Goal: Check status: Check status

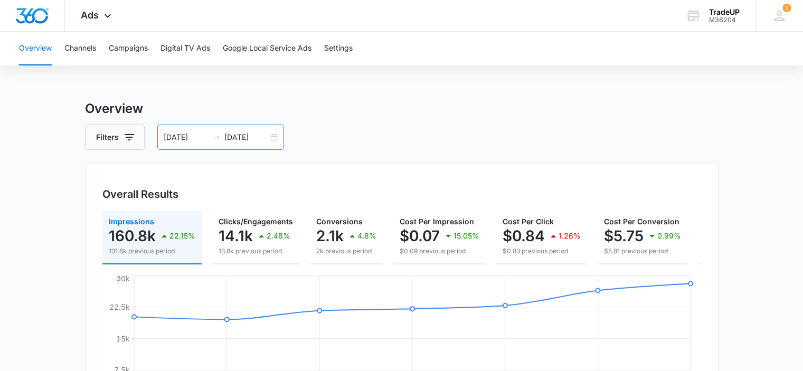
click at [278, 139] on div "[DATE] [DATE]" at bounding box center [220, 137] width 127 height 25
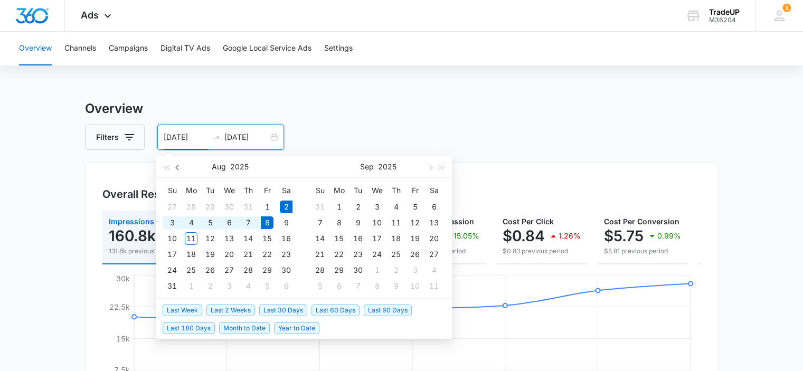
click at [177, 165] on span "button" at bounding box center [178, 167] width 5 height 5
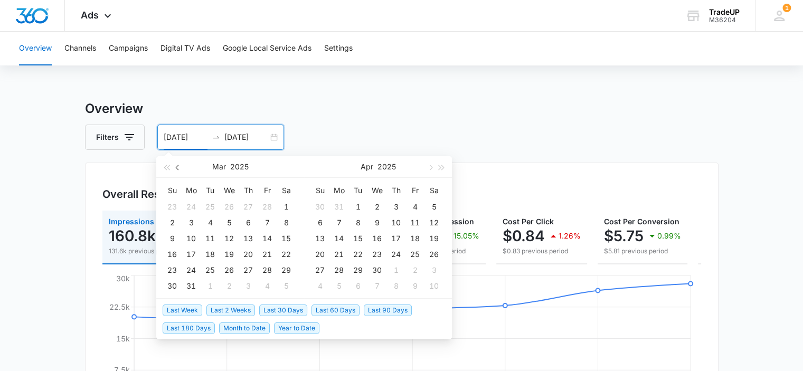
click at [177, 165] on span "button" at bounding box center [178, 167] width 5 height 5
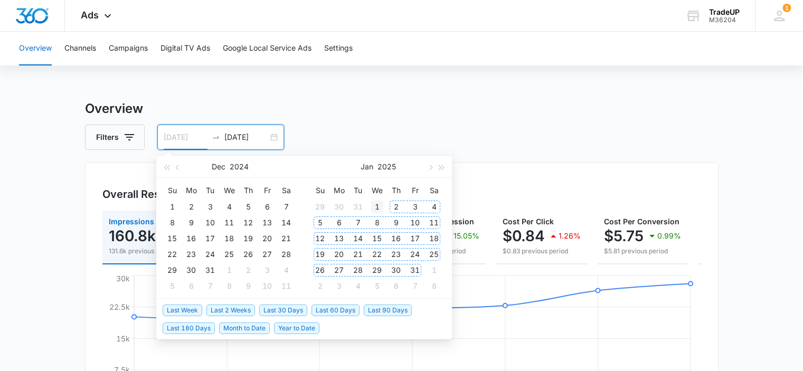
type input "[DATE]"
click at [375, 206] on div "1" at bounding box center [377, 207] width 13 height 13
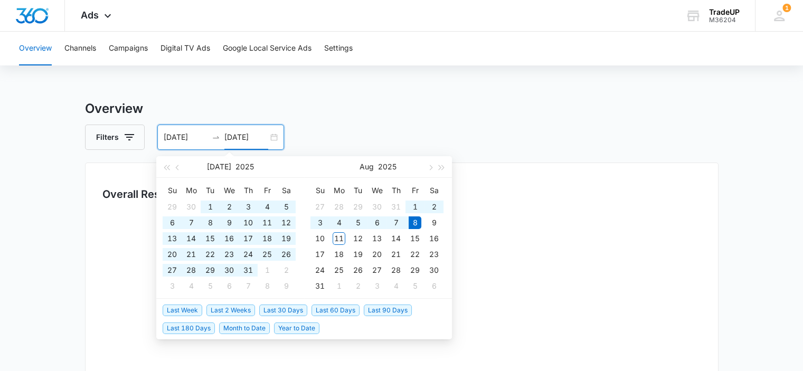
click at [230, 135] on input "[DATE]" at bounding box center [246, 137] width 44 height 12
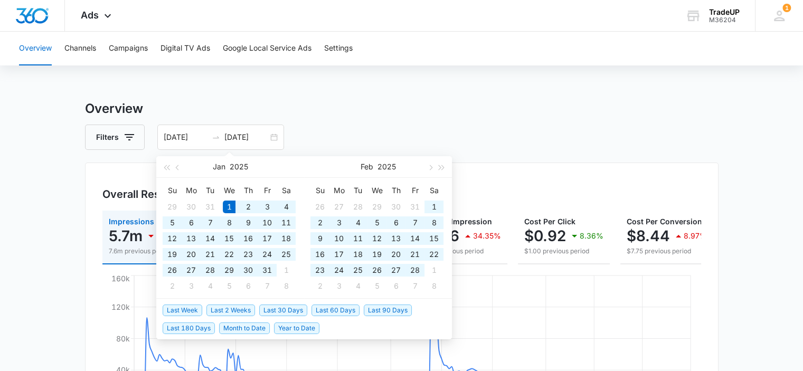
click at [332, 117] on h3 "Overview" at bounding box center [402, 108] width 634 height 19
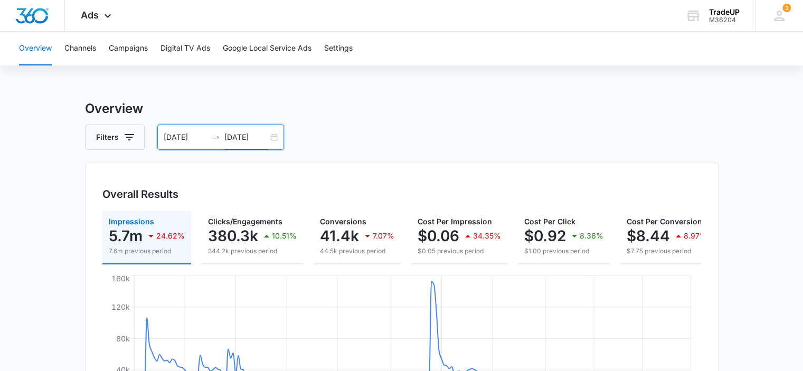
click at [233, 137] on input "[DATE]" at bounding box center [246, 137] width 44 height 12
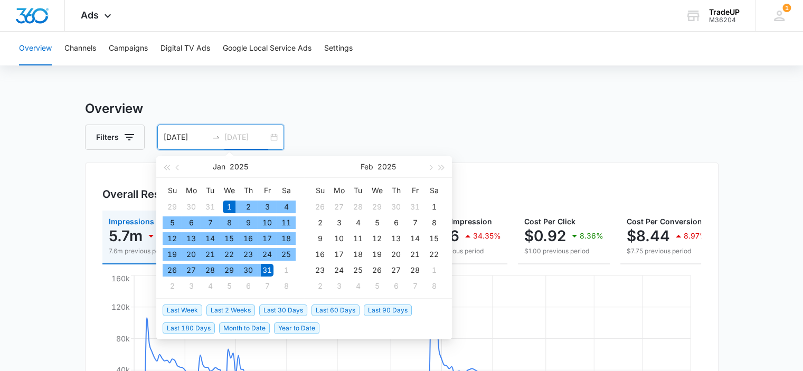
click at [269, 271] on div "31" at bounding box center [267, 270] width 13 height 13
type input "[DATE]"
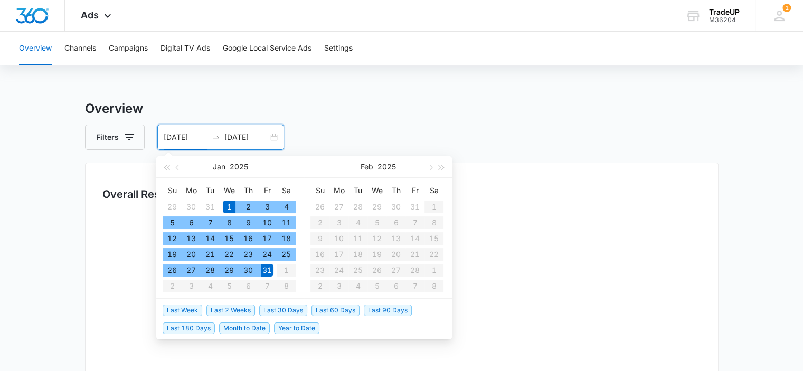
type input "[DATE]"
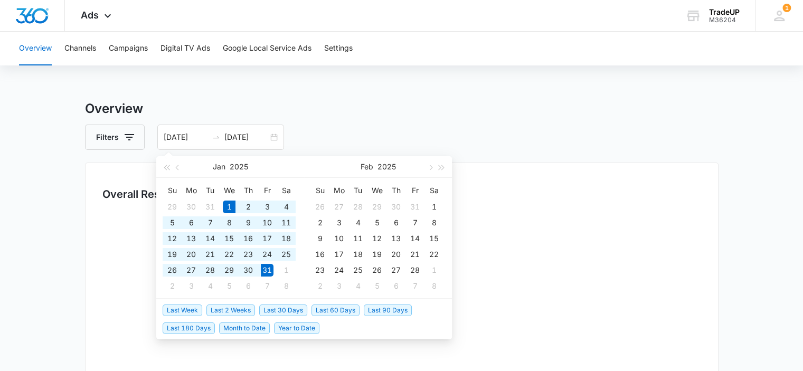
click at [304, 98] on div "Overview Channels Campaigns Digital TV Ads Google Local Service Ads Settings Ov…" at bounding box center [401, 308] width 803 height 553
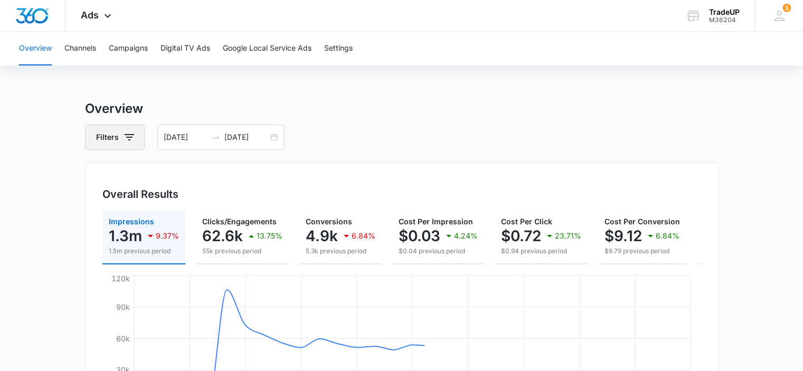
click at [129, 141] on icon "button" at bounding box center [129, 137] width 13 height 13
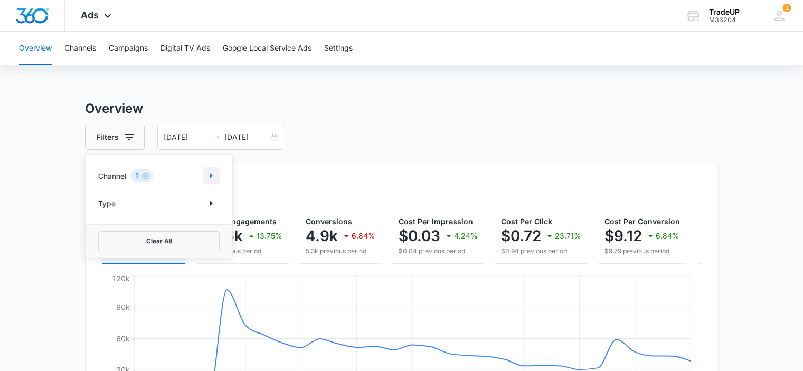
click at [215, 177] on icon "Show Channel filters" at bounding box center [211, 175] width 13 height 13
click at [103, 228] on icon at bounding box center [104, 228] width 6 height 5
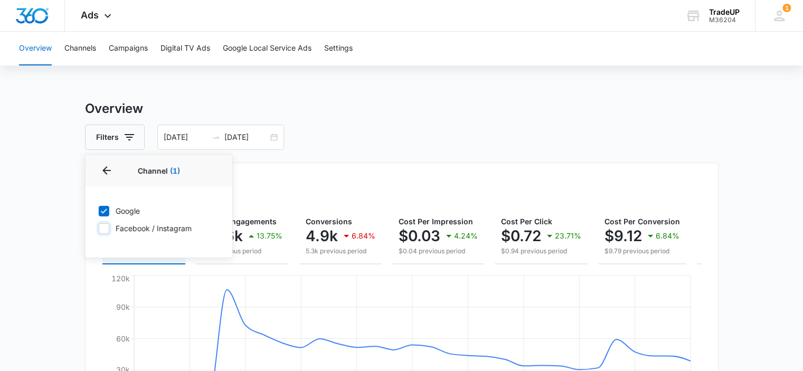
click at [99, 228] on input "Facebook / Instagram" at bounding box center [98, 228] width 1 height 1
checkbox input "true"
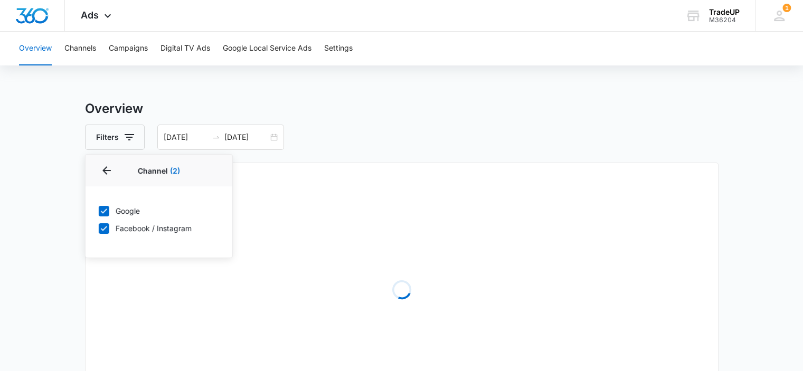
click at [331, 153] on div "Overview Filters Channel 2 Channel (2) Google Facebook / Instagram Type Clear A…" at bounding box center [402, 342] width 634 height 486
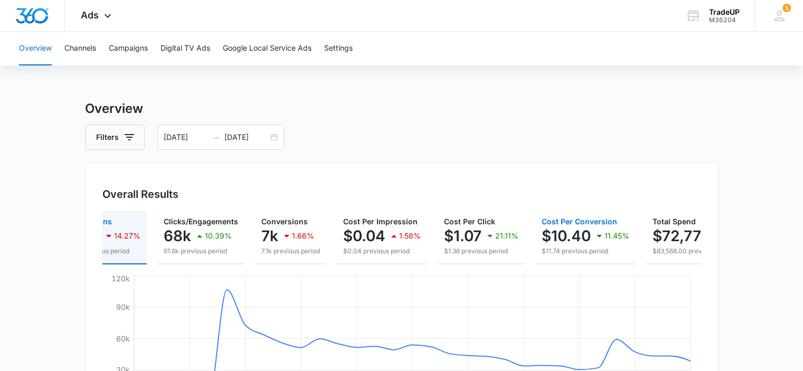
scroll to position [0, 125]
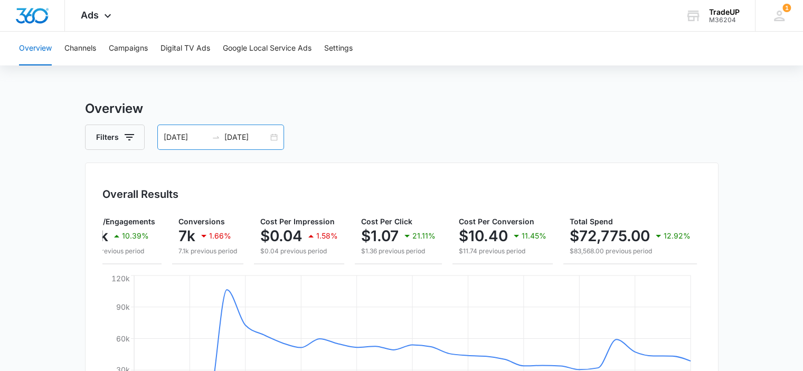
click at [277, 139] on div "[DATE] [DATE]" at bounding box center [220, 137] width 127 height 25
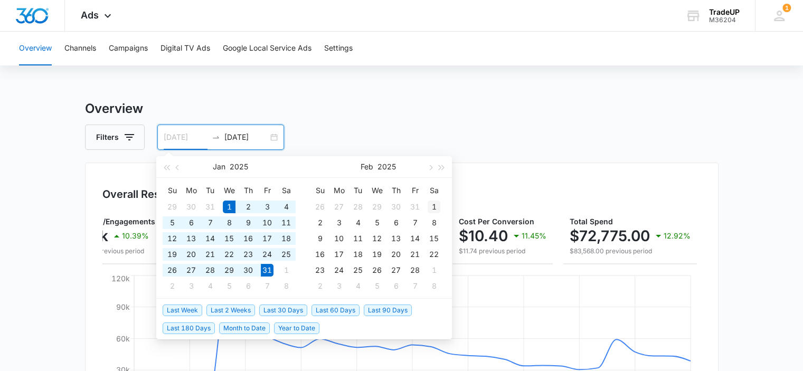
type input "[DATE]"
click at [433, 207] on div "1" at bounding box center [434, 207] width 13 height 13
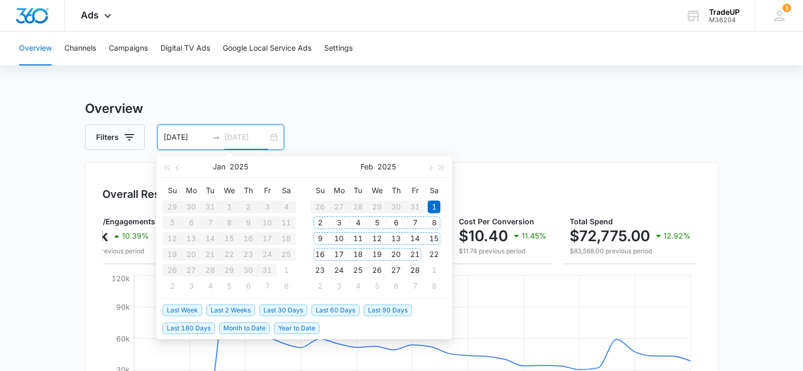
type input "[DATE]"
click at [414, 268] on div "28" at bounding box center [415, 270] width 13 height 13
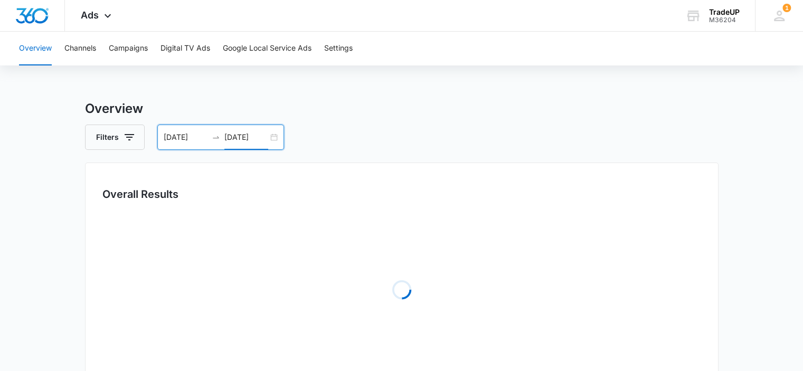
click at [445, 144] on div "Filters [DATE] [DATE]" at bounding box center [402, 137] width 634 height 25
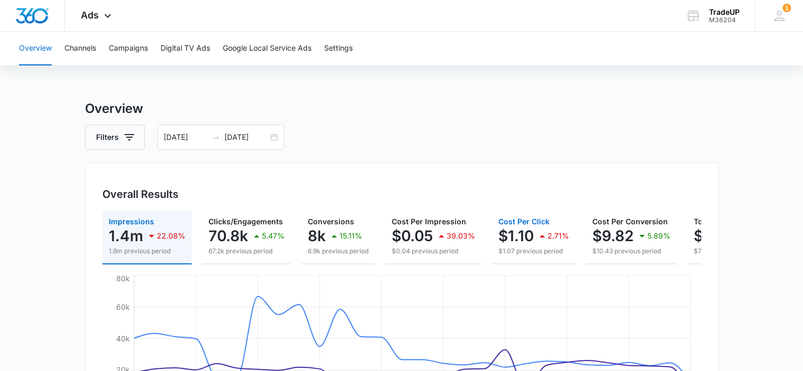
scroll to position [0, 118]
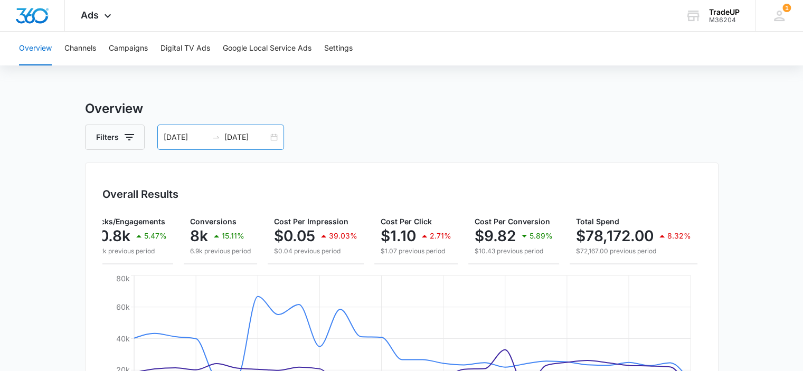
click at [277, 139] on div "[DATE] [DATE]" at bounding box center [220, 137] width 127 height 25
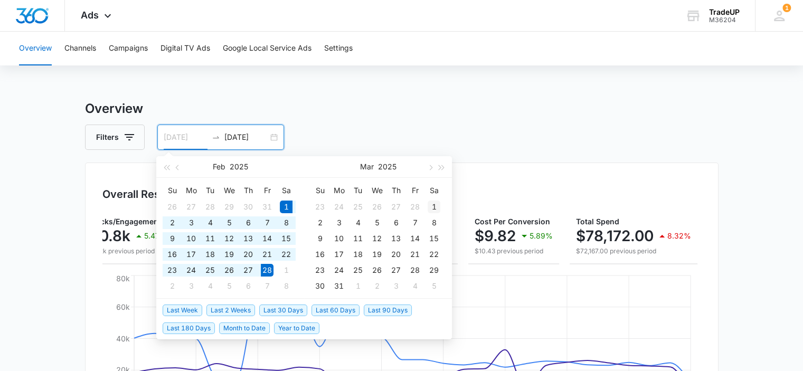
type input "[DATE]"
click at [435, 206] on div "1" at bounding box center [434, 207] width 13 height 13
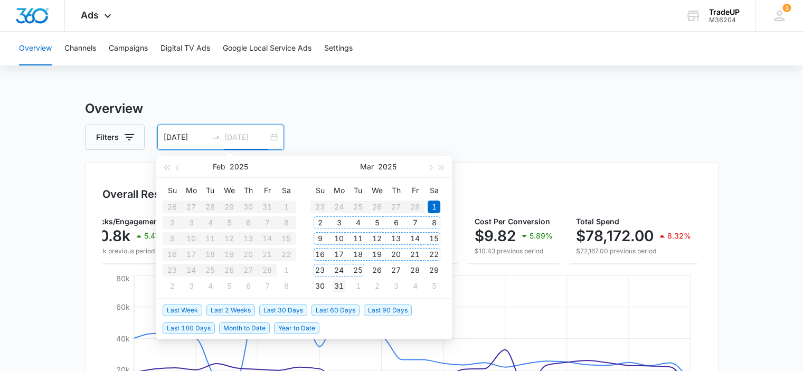
type input "[DATE]"
click at [340, 289] on div "31" at bounding box center [339, 286] width 13 height 13
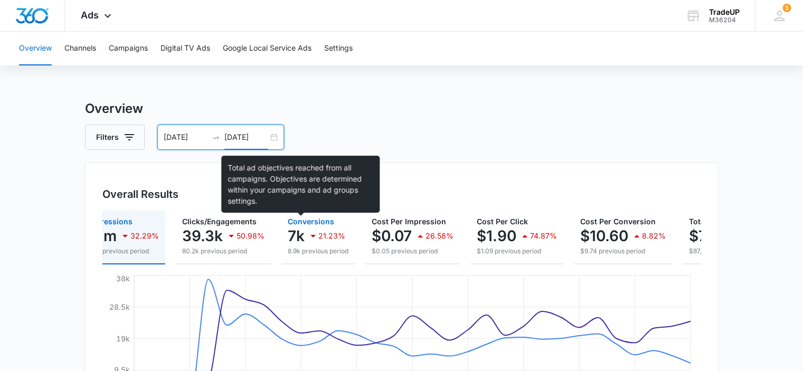
scroll to position [0, 20]
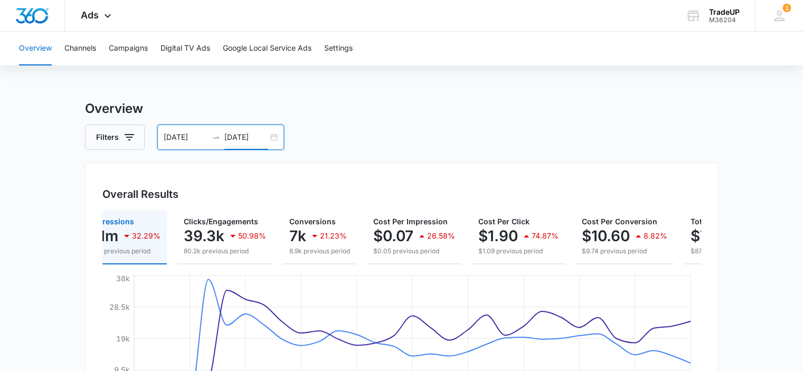
click at [278, 139] on div "[DATE] [DATE]" at bounding box center [220, 137] width 127 height 25
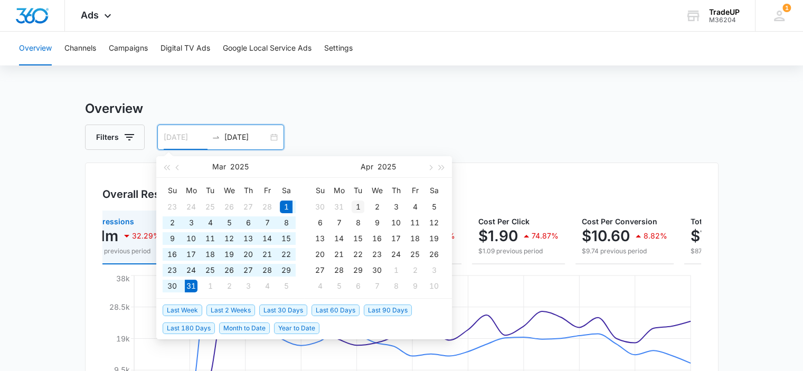
type input "[DATE]"
click at [354, 204] on div "1" at bounding box center [358, 207] width 13 height 13
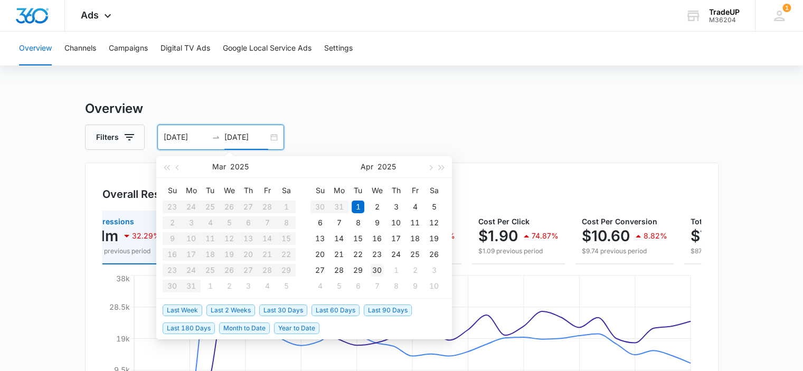
type input "[DATE]"
click at [373, 267] on div "30" at bounding box center [377, 270] width 13 height 13
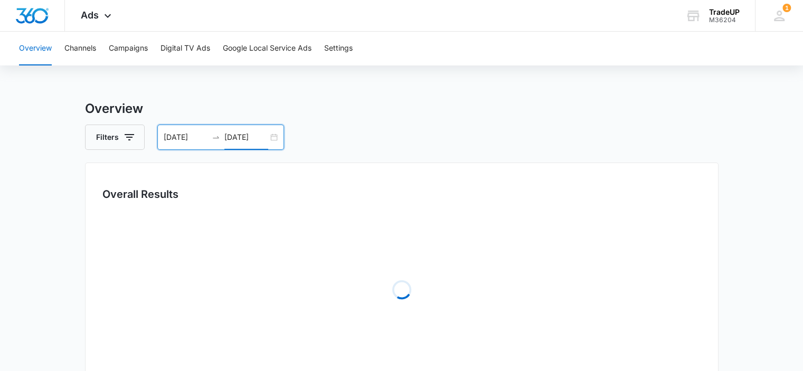
click at [384, 106] on h3 "Overview" at bounding box center [402, 108] width 634 height 19
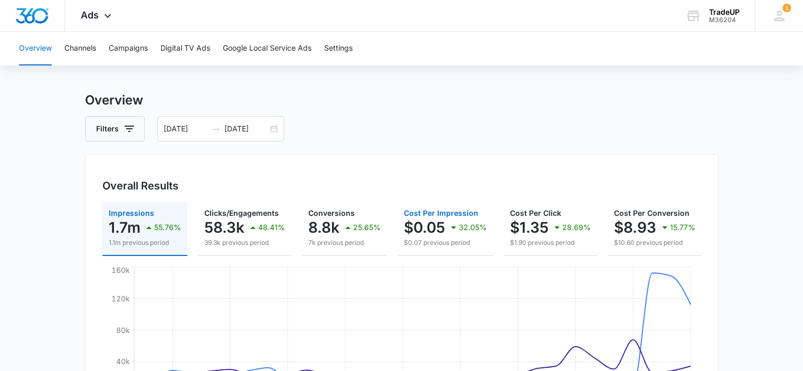
scroll to position [0, 147]
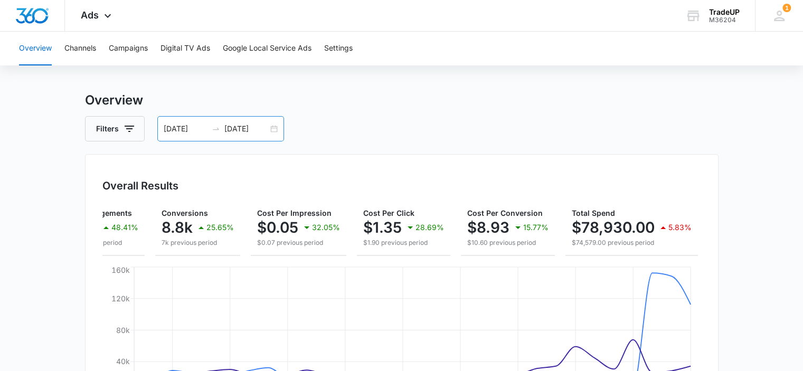
click at [272, 126] on div "[DATE] [DATE]" at bounding box center [220, 128] width 127 height 25
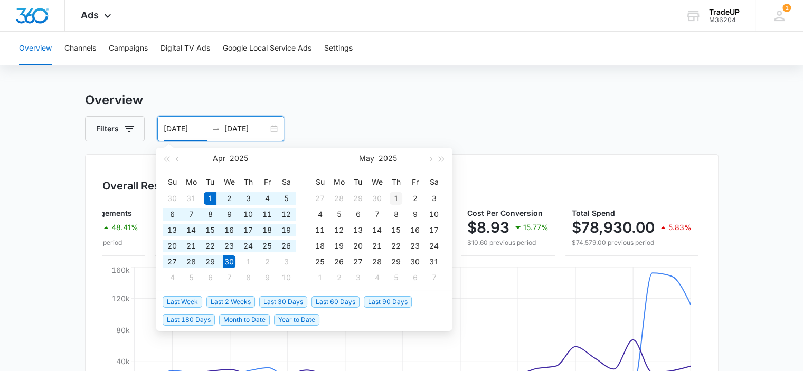
type input "[DATE]"
click at [392, 199] on div "1" at bounding box center [396, 198] width 13 height 13
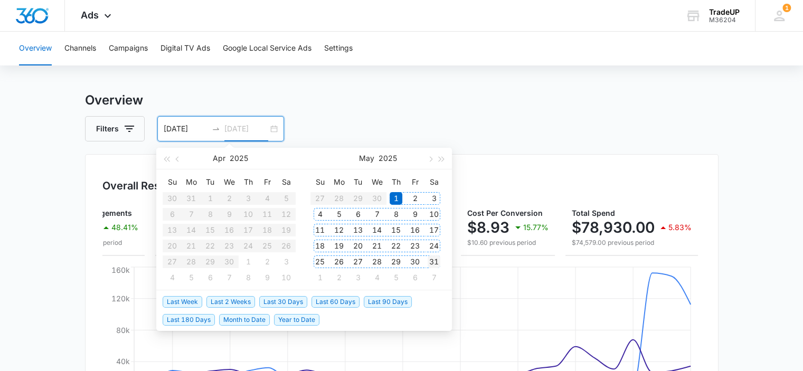
type input "[DATE]"
click at [432, 268] on td "31" at bounding box center [433, 262] width 19 height 16
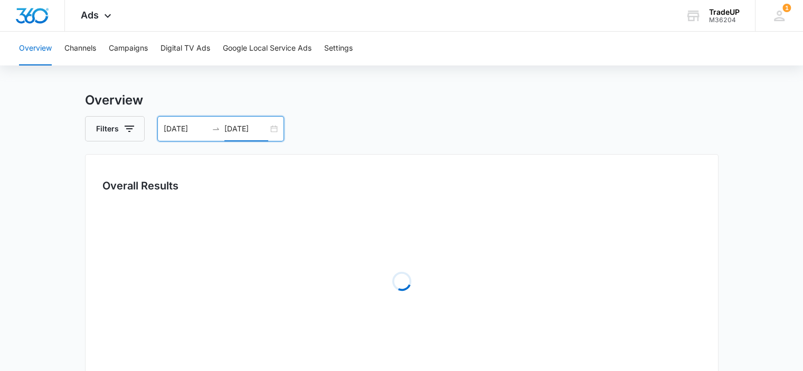
click at [471, 141] on div "Filters [DATE] [DATE]" at bounding box center [402, 128] width 634 height 25
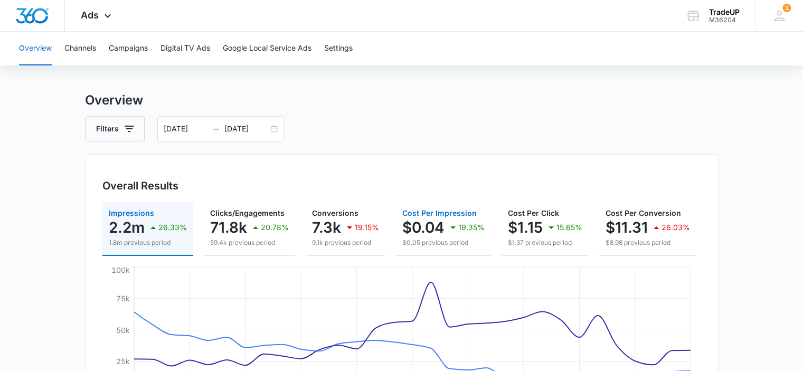
scroll to position [0, 137]
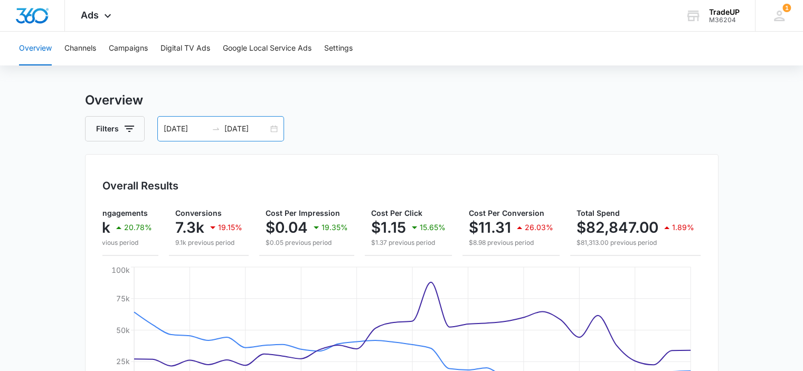
click at [268, 126] on div "[DATE] [DATE]" at bounding box center [220, 128] width 127 height 25
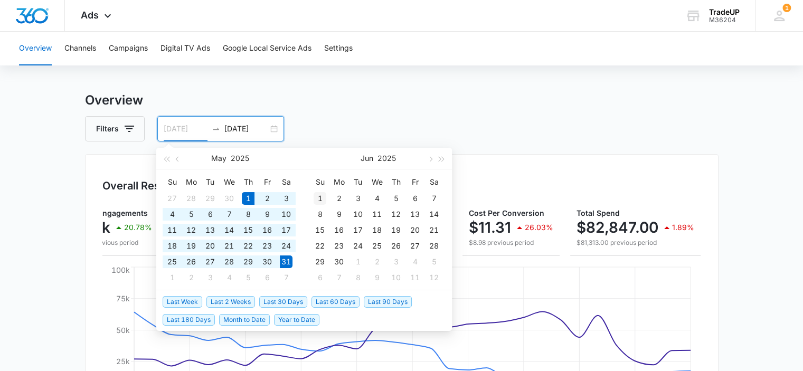
type input "[DATE]"
click at [319, 196] on div "1" at bounding box center [320, 198] width 13 height 13
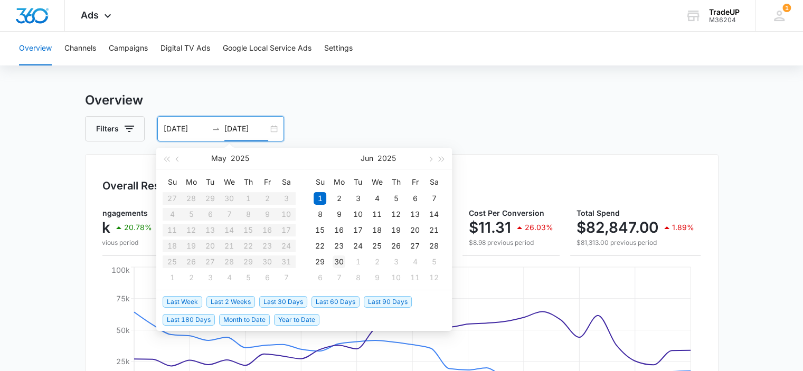
type input "[DATE]"
click at [339, 263] on div "30" at bounding box center [339, 262] width 13 height 13
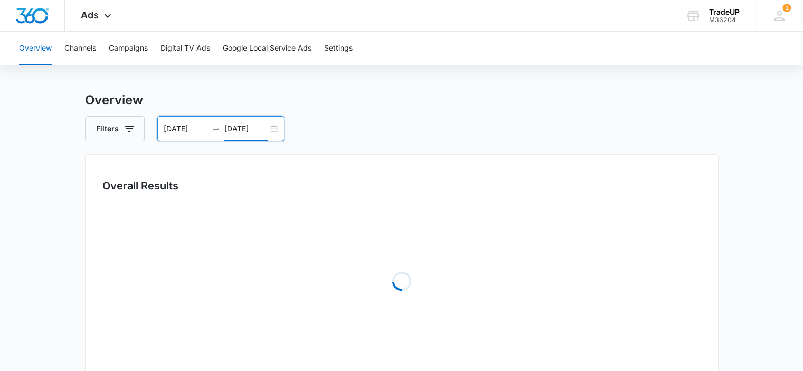
click at [449, 141] on div "Filters [DATE] [DATE]" at bounding box center [402, 128] width 634 height 25
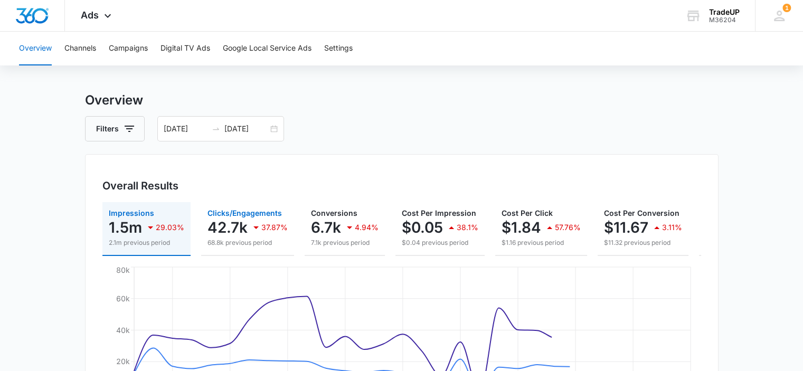
scroll to position [0, 131]
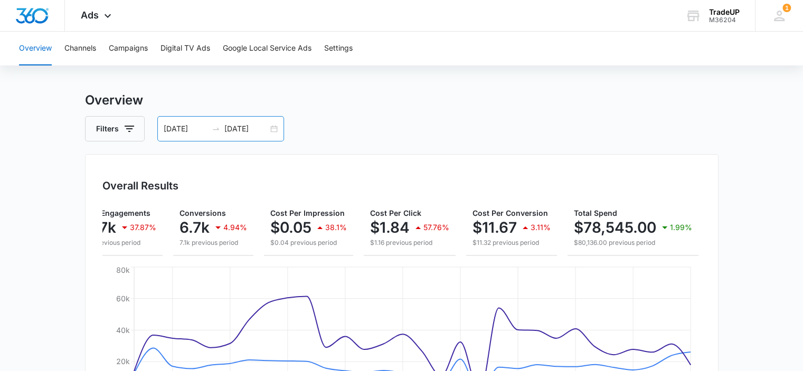
click at [275, 130] on div "[DATE] [DATE]" at bounding box center [220, 128] width 127 height 25
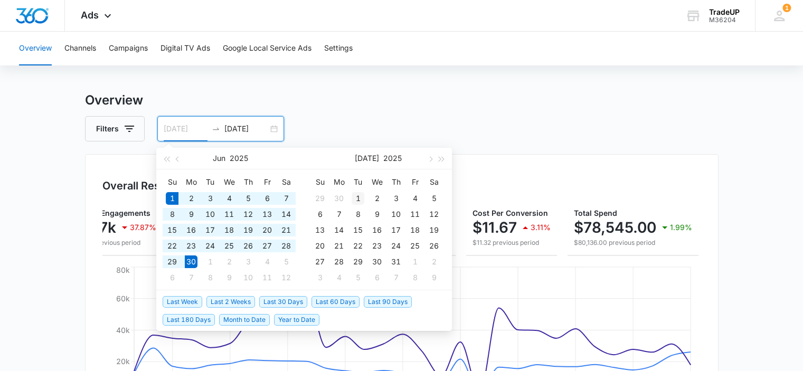
type input "[DATE]"
click at [355, 198] on div "1" at bounding box center [358, 198] width 13 height 13
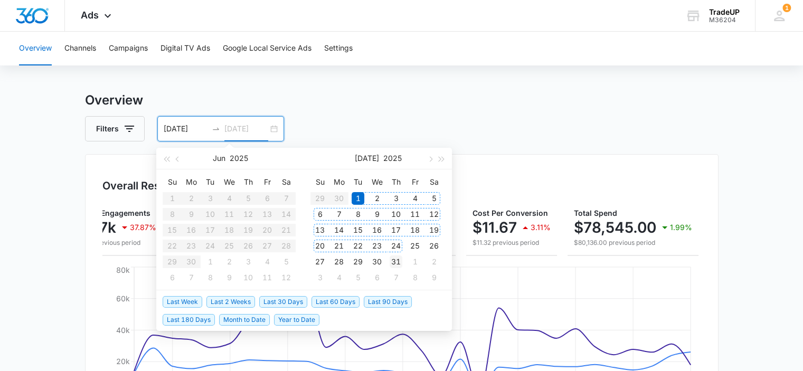
type input "[DATE]"
click at [394, 262] on div "31" at bounding box center [396, 262] width 13 height 13
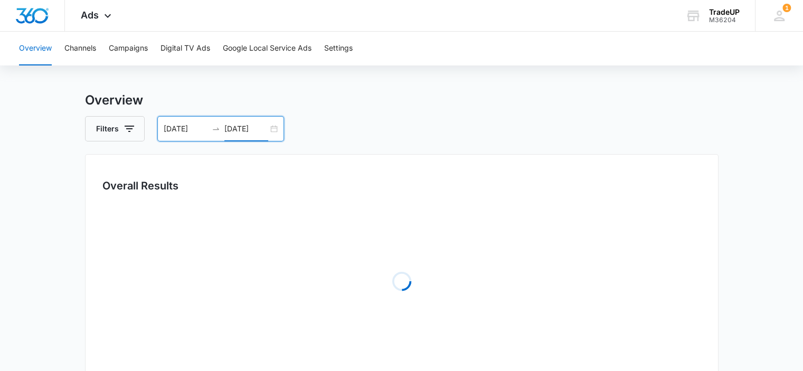
click at [404, 101] on h3 "Overview" at bounding box center [402, 100] width 634 height 19
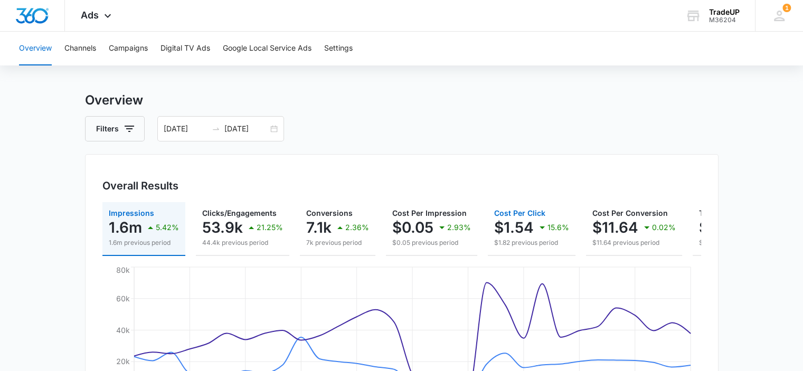
scroll to position [0, 127]
